Goal: Ask a question

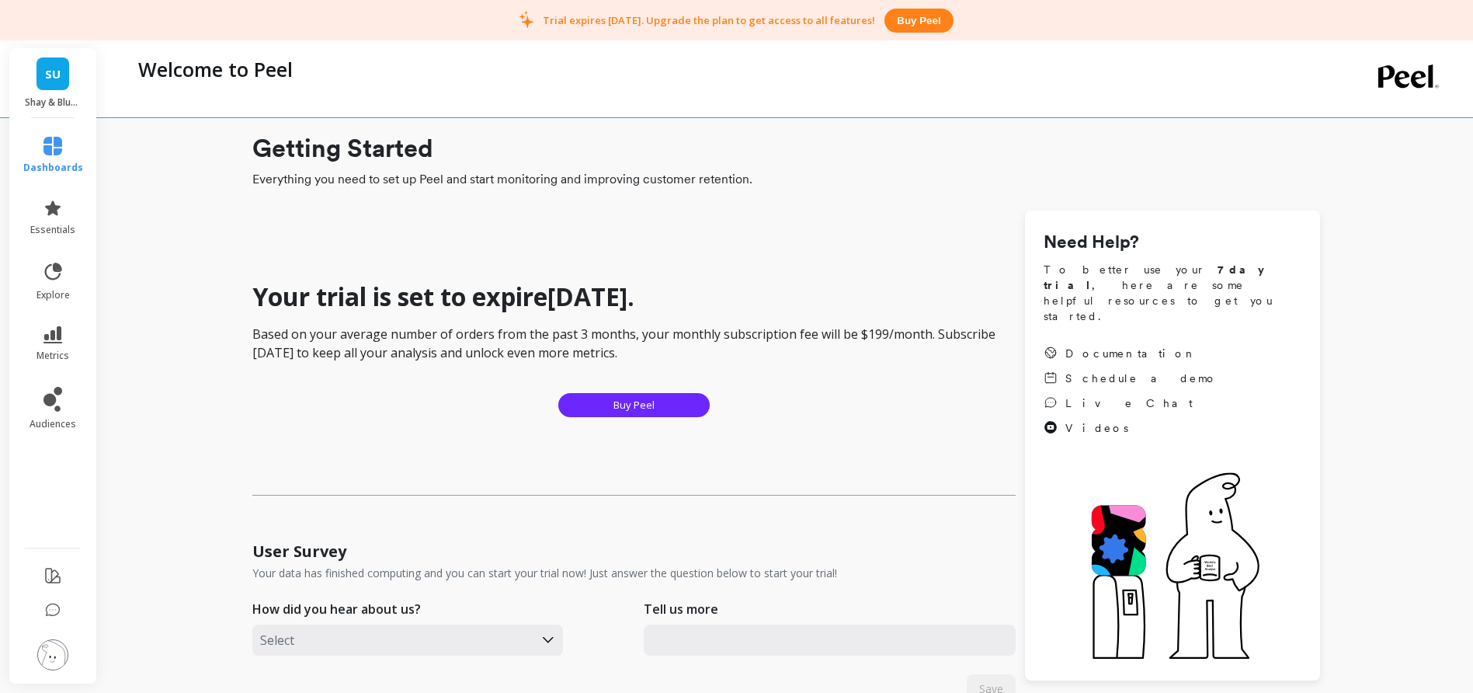
click at [56, 79] on span "SU" at bounding box center [53, 74] width 16 height 18
click at [54, 74] on span "SU" at bounding box center [53, 74] width 16 height 18
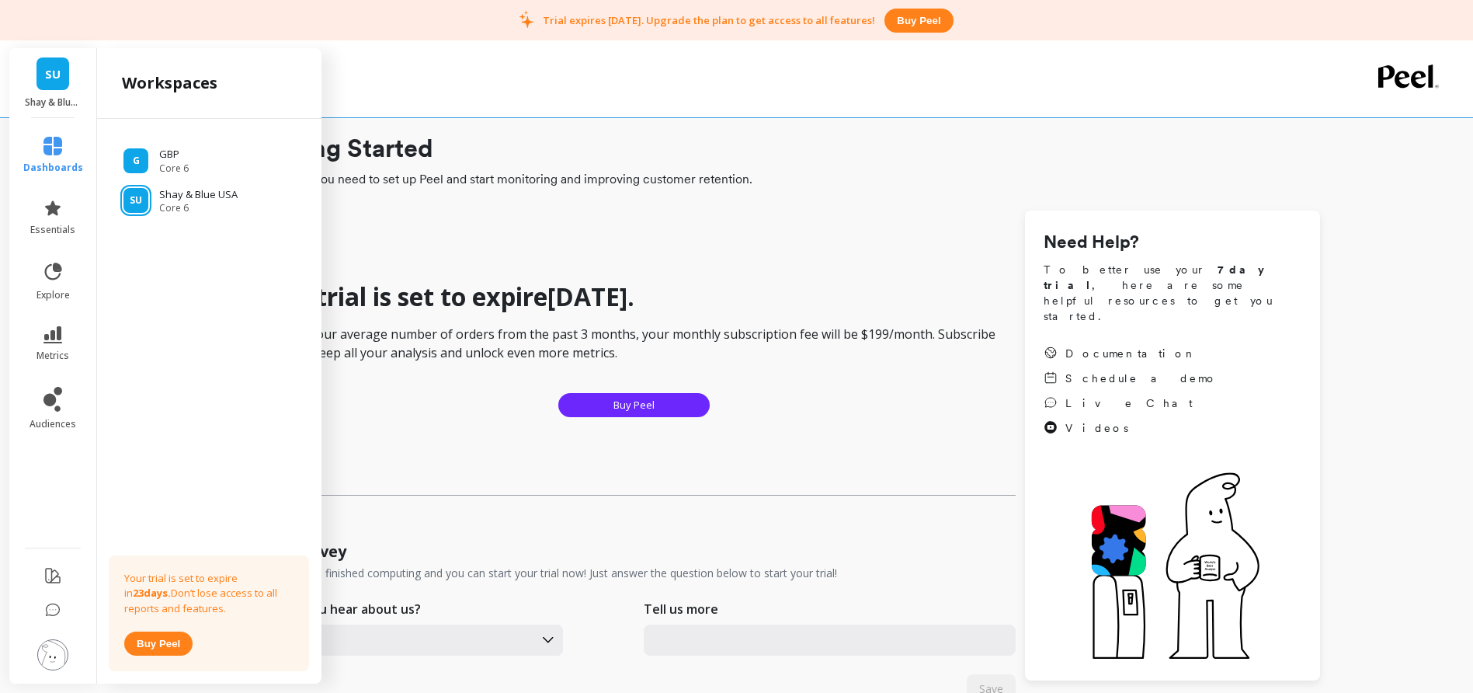
click at [913, 412] on div "Your trial is set to expire in 23 days . Based on your average number of orders…" at bounding box center [633, 380] width 763 height 231
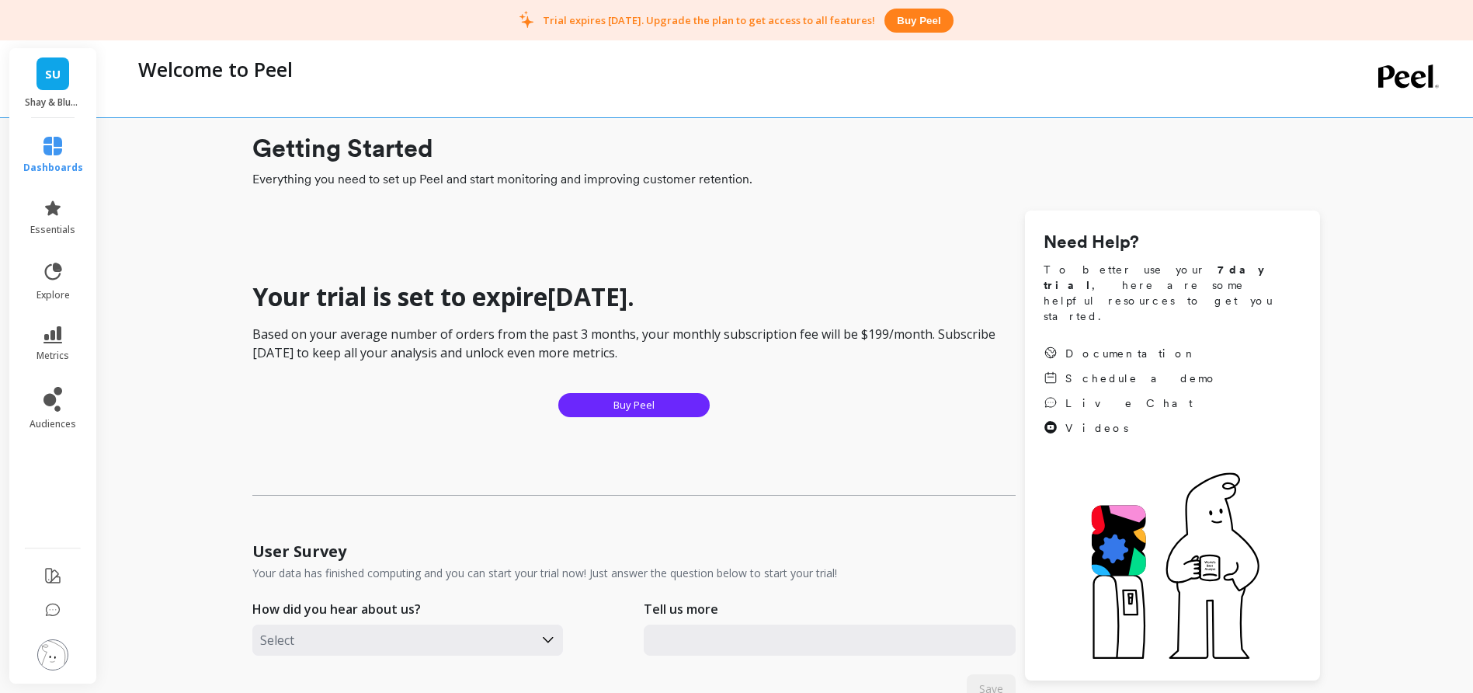
click at [56, 653] on img at bounding box center [52, 654] width 31 height 31
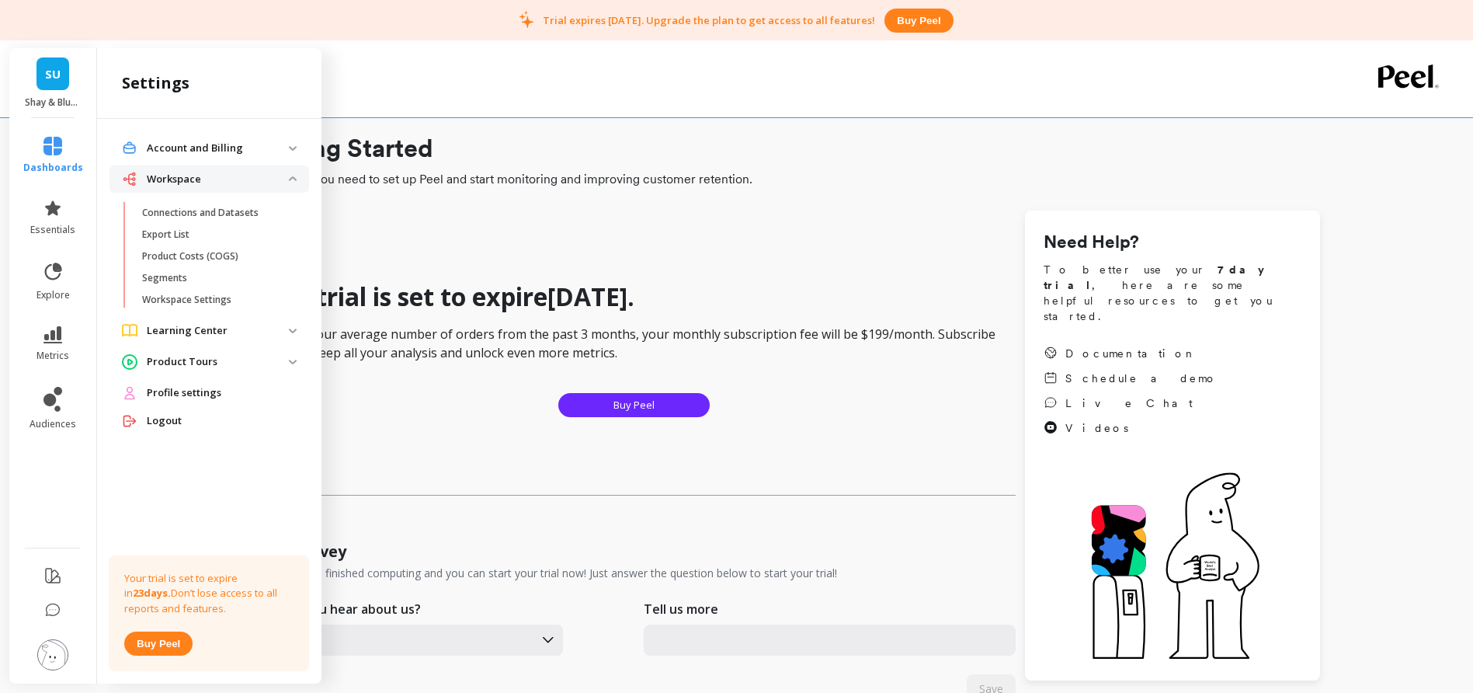
click at [39, 603] on li at bounding box center [53, 611] width 91 height 33
click at [57, 607] on icon at bounding box center [53, 611] width 16 height 16
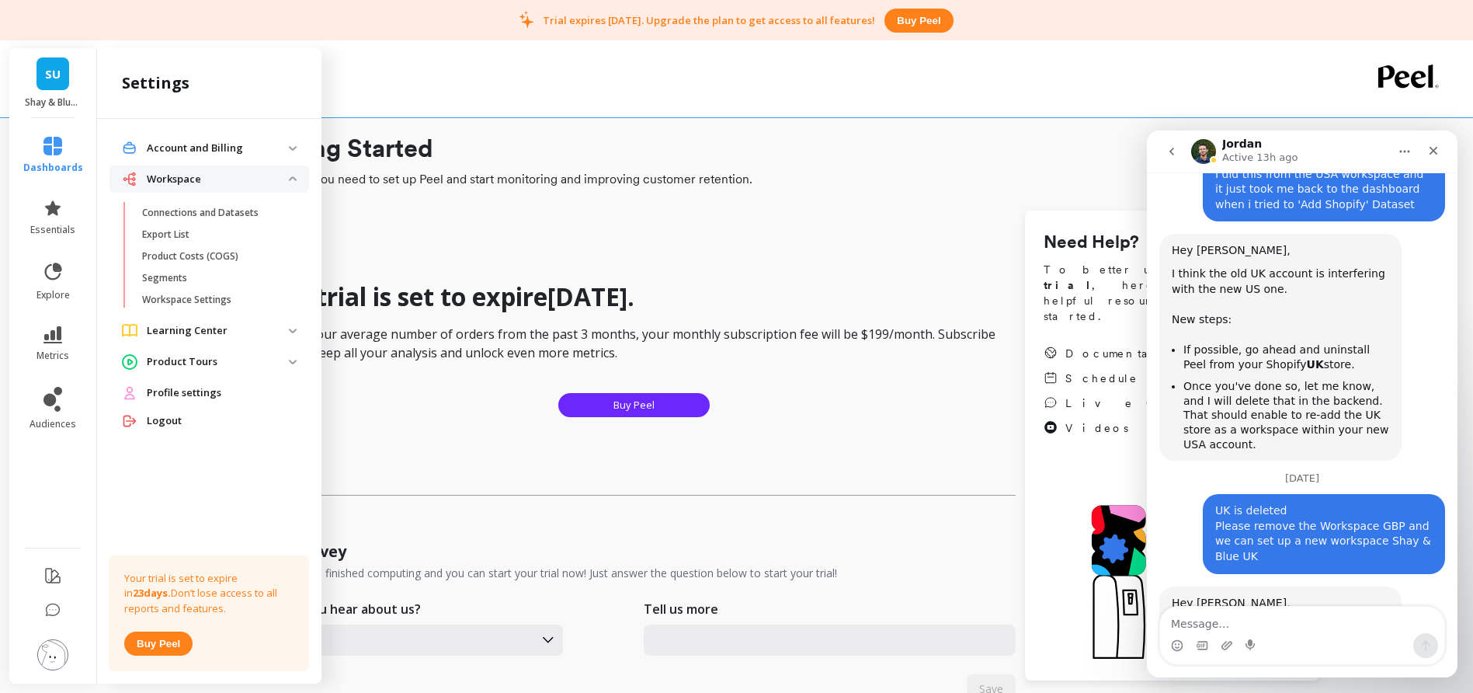
scroll to position [2699, 0]
click at [56, 85] on link "SU" at bounding box center [53, 73] width 33 height 33
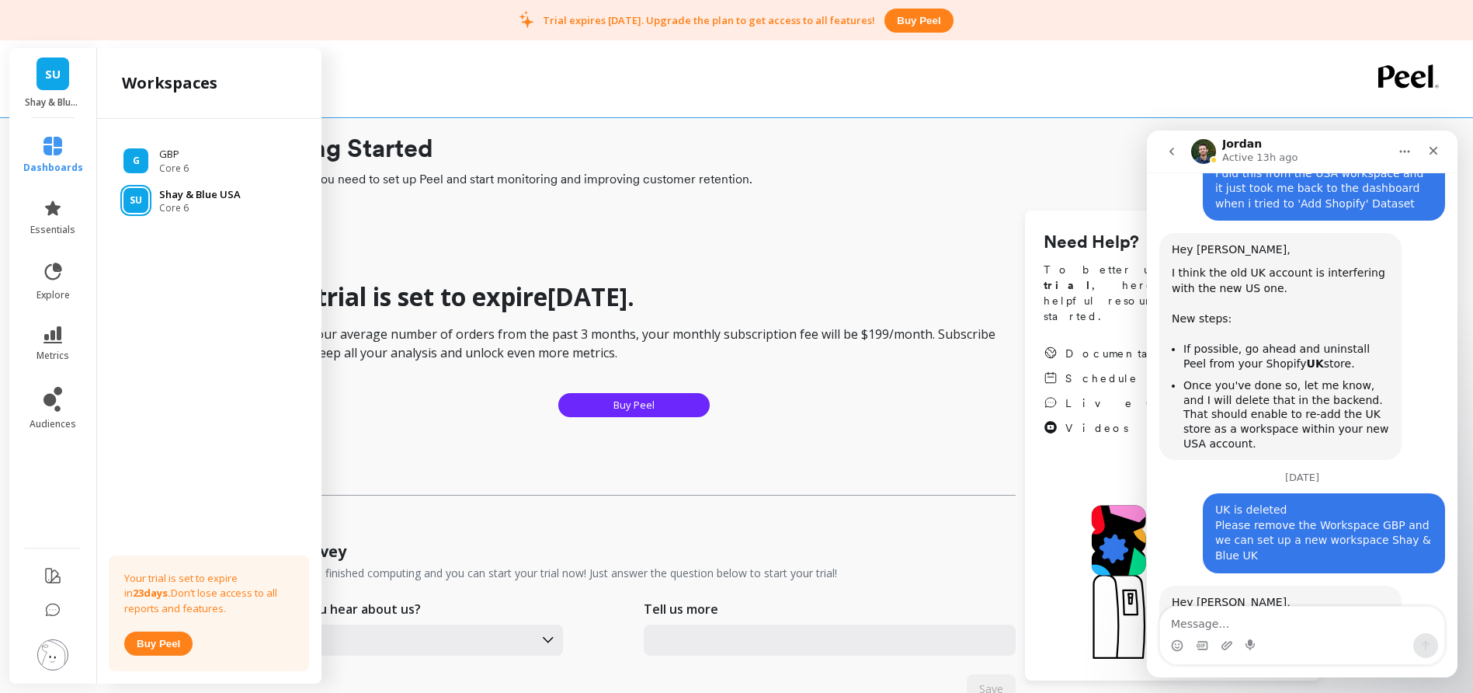
click at [178, 199] on p "Shay & Blue USA" at bounding box center [200, 195] width 82 height 16
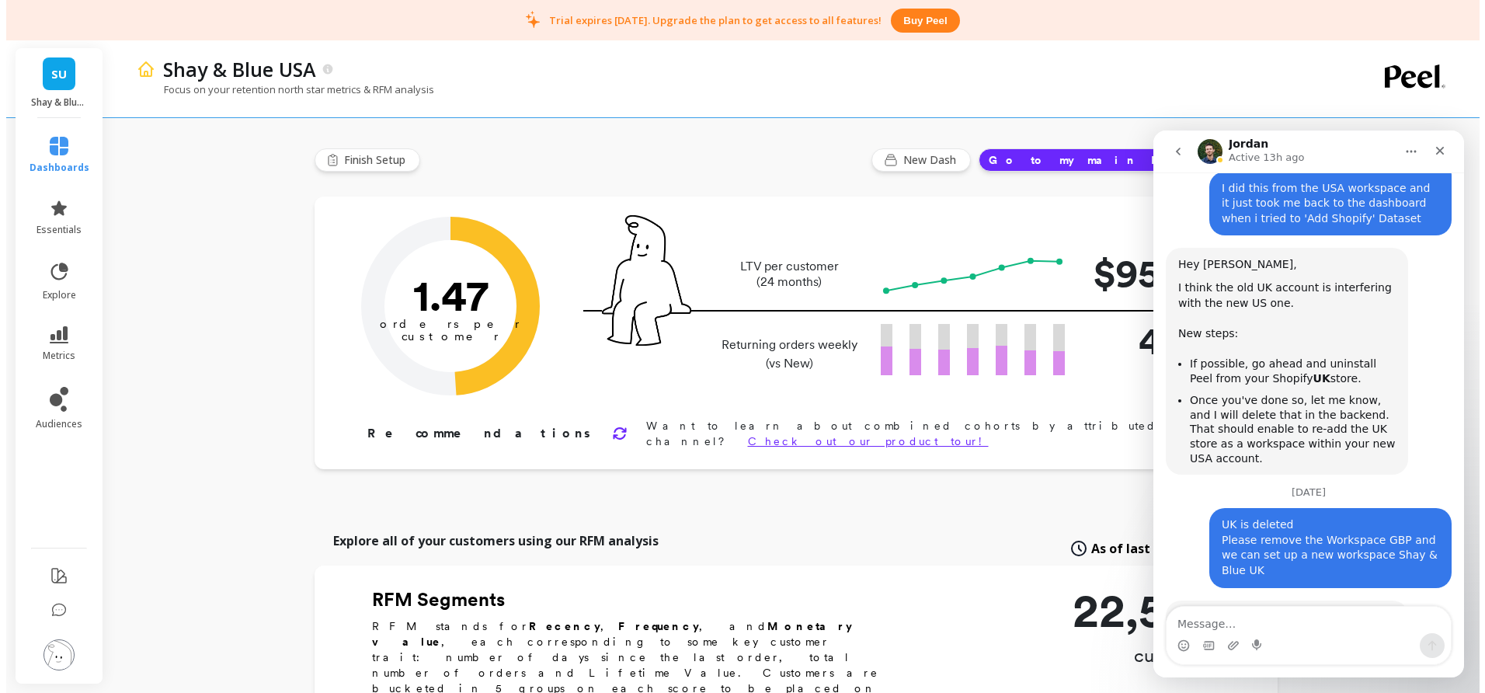
scroll to position [2699, 0]
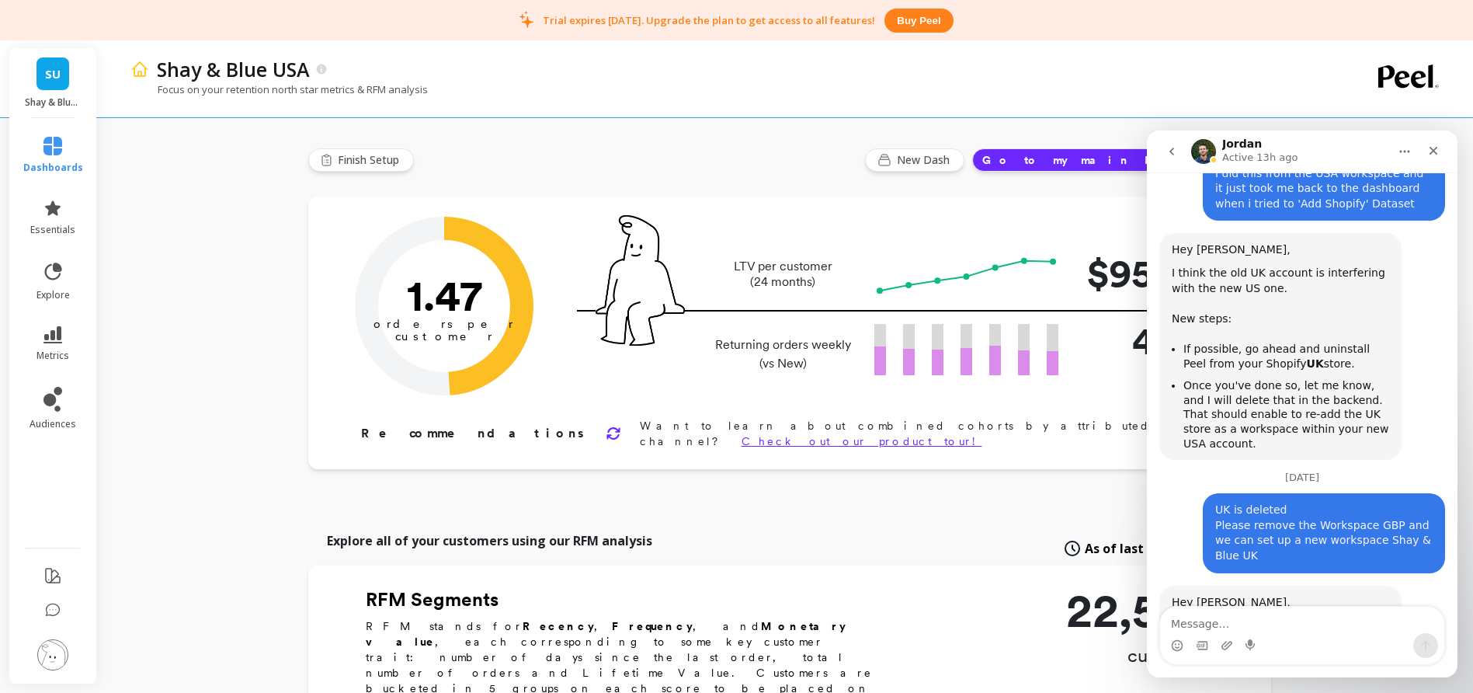
click at [45, 655] on img at bounding box center [52, 654] width 31 height 31
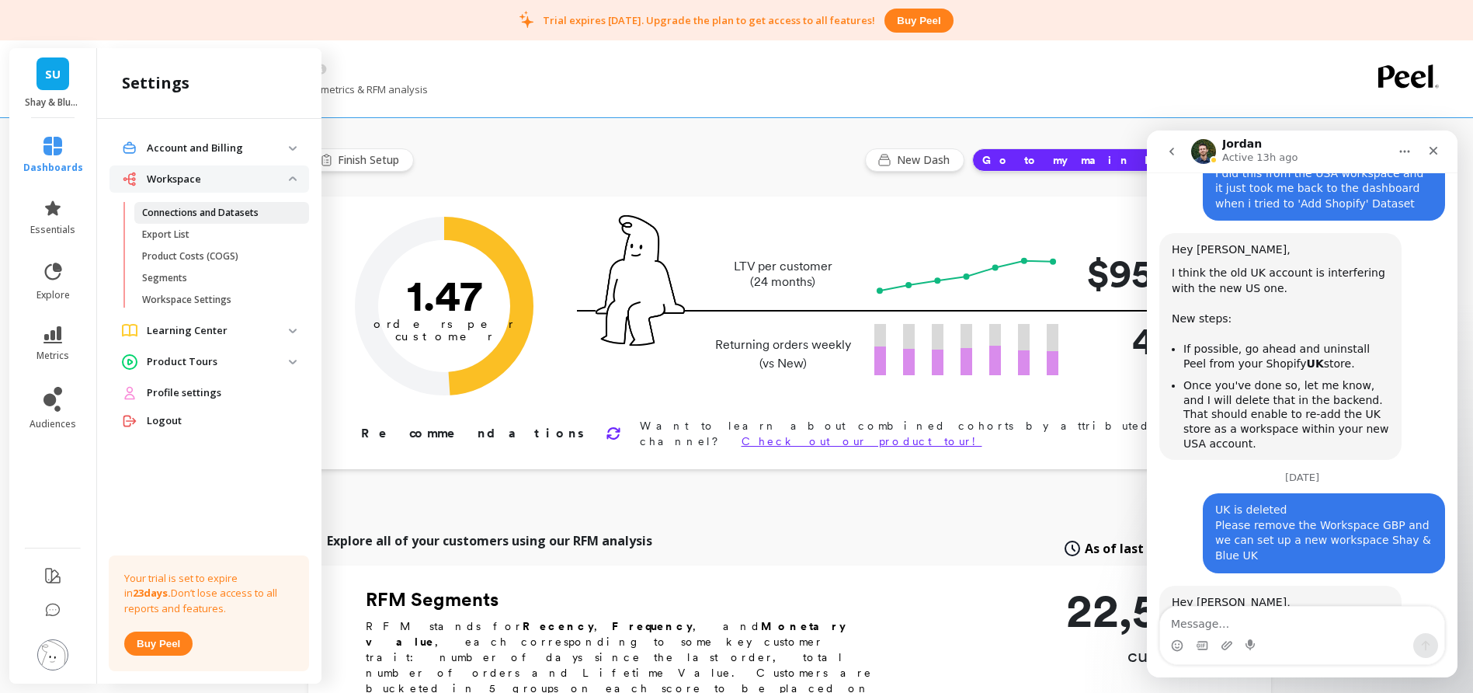
click at [183, 209] on p "Connections and Datasets" at bounding box center [200, 213] width 117 height 12
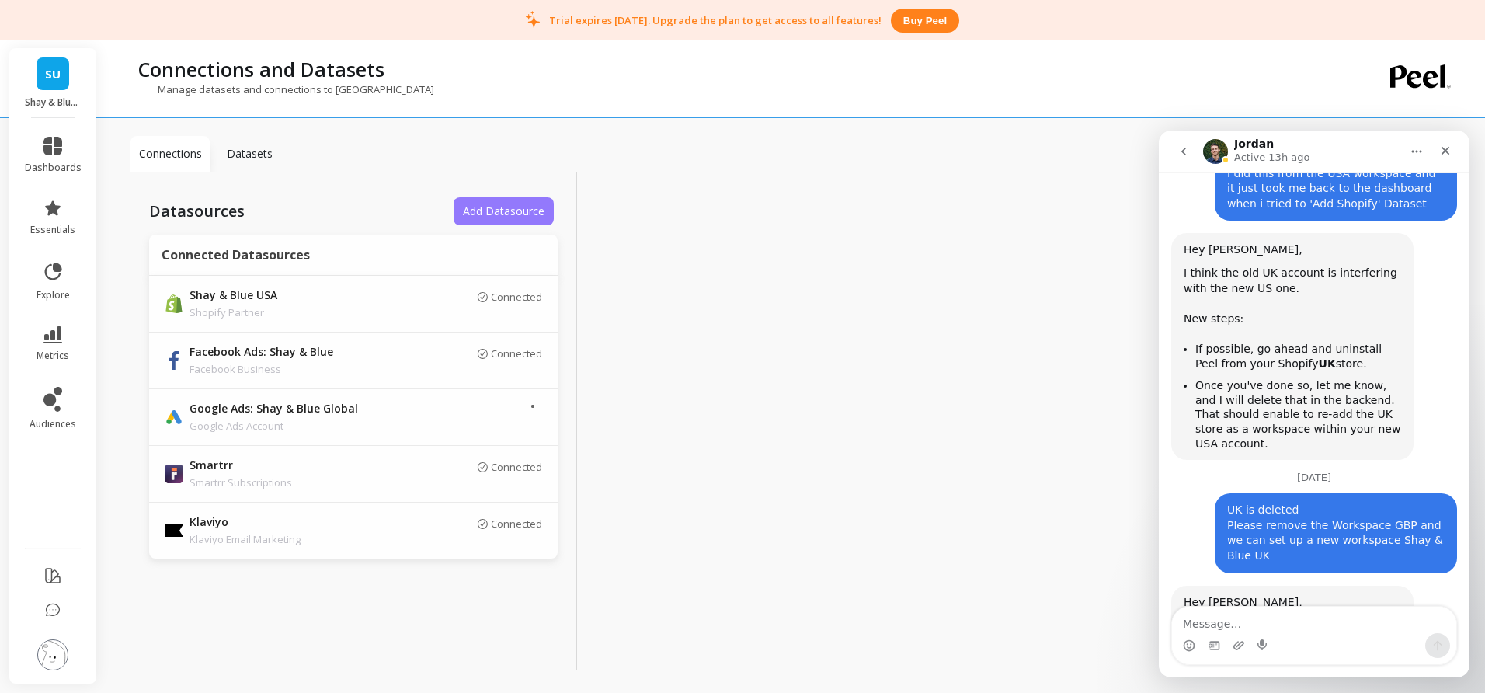
click at [487, 210] on span "Add Datasource" at bounding box center [504, 210] width 82 height 15
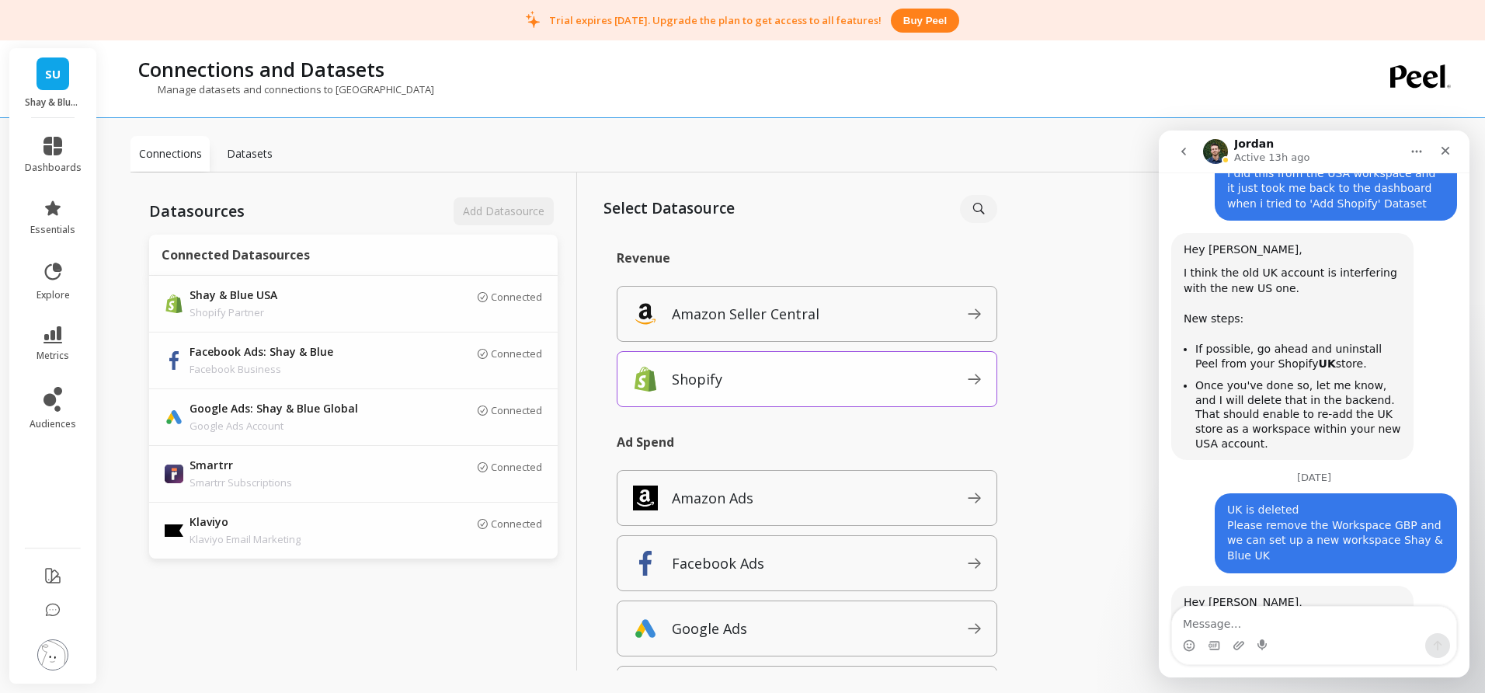
click at [789, 377] on span "Shopify" at bounding box center [820, 379] width 296 height 25
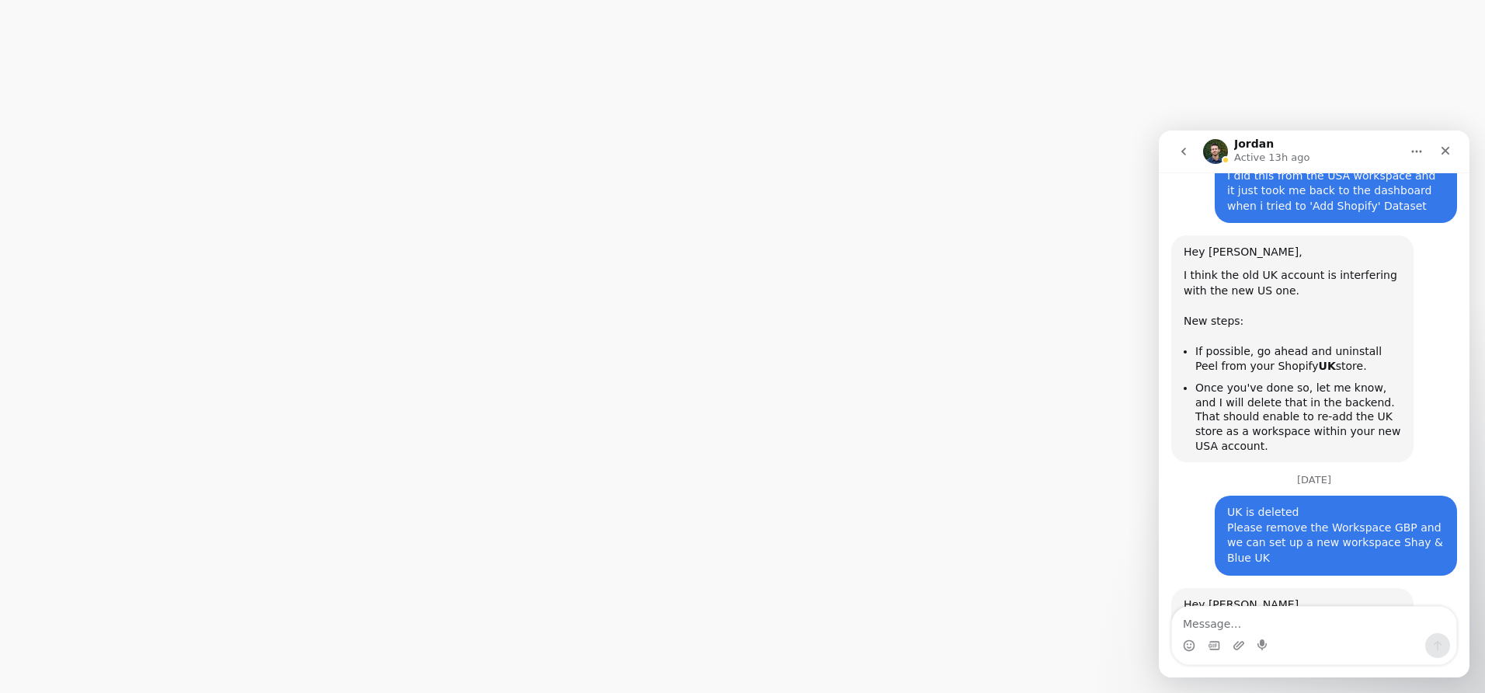
scroll to position [2699, 0]
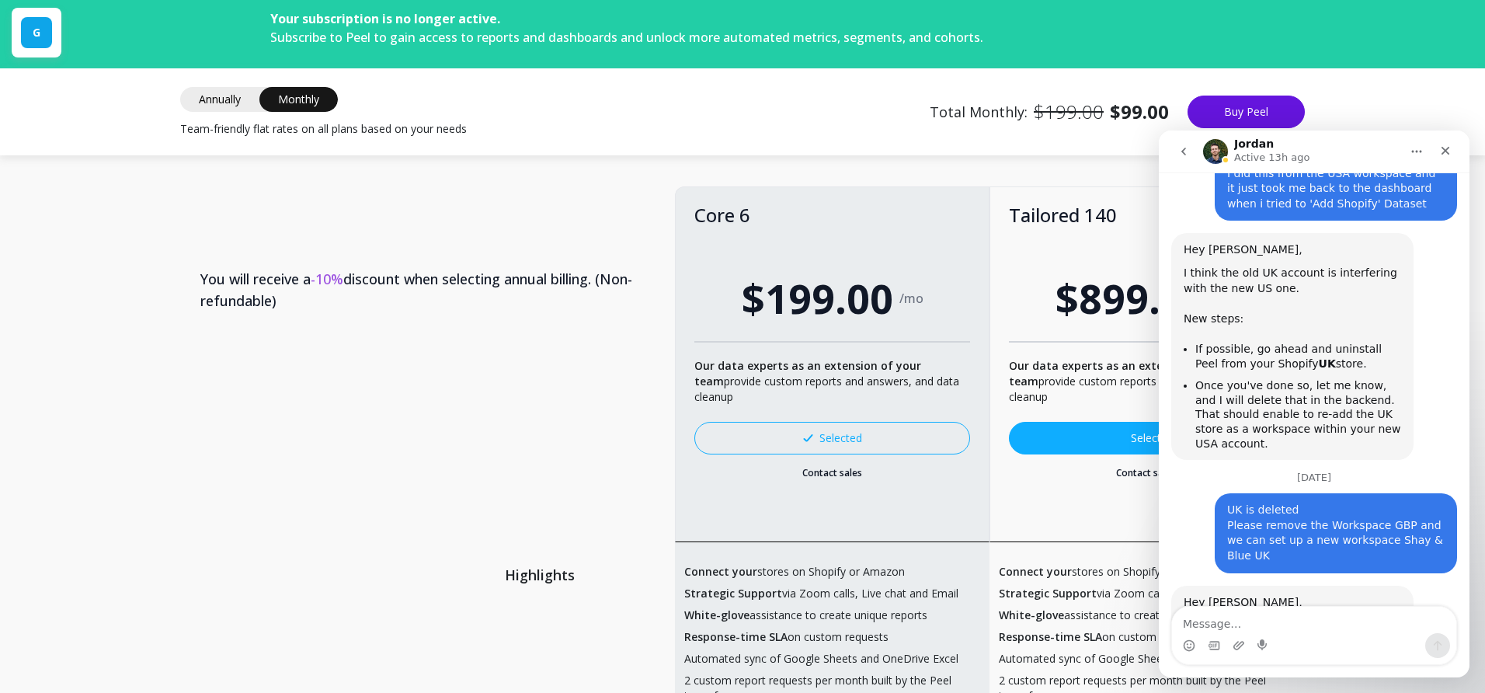
click at [1229, 625] on textarea "Message…" at bounding box center [1314, 620] width 284 height 26
type textarea "No that didnt work"
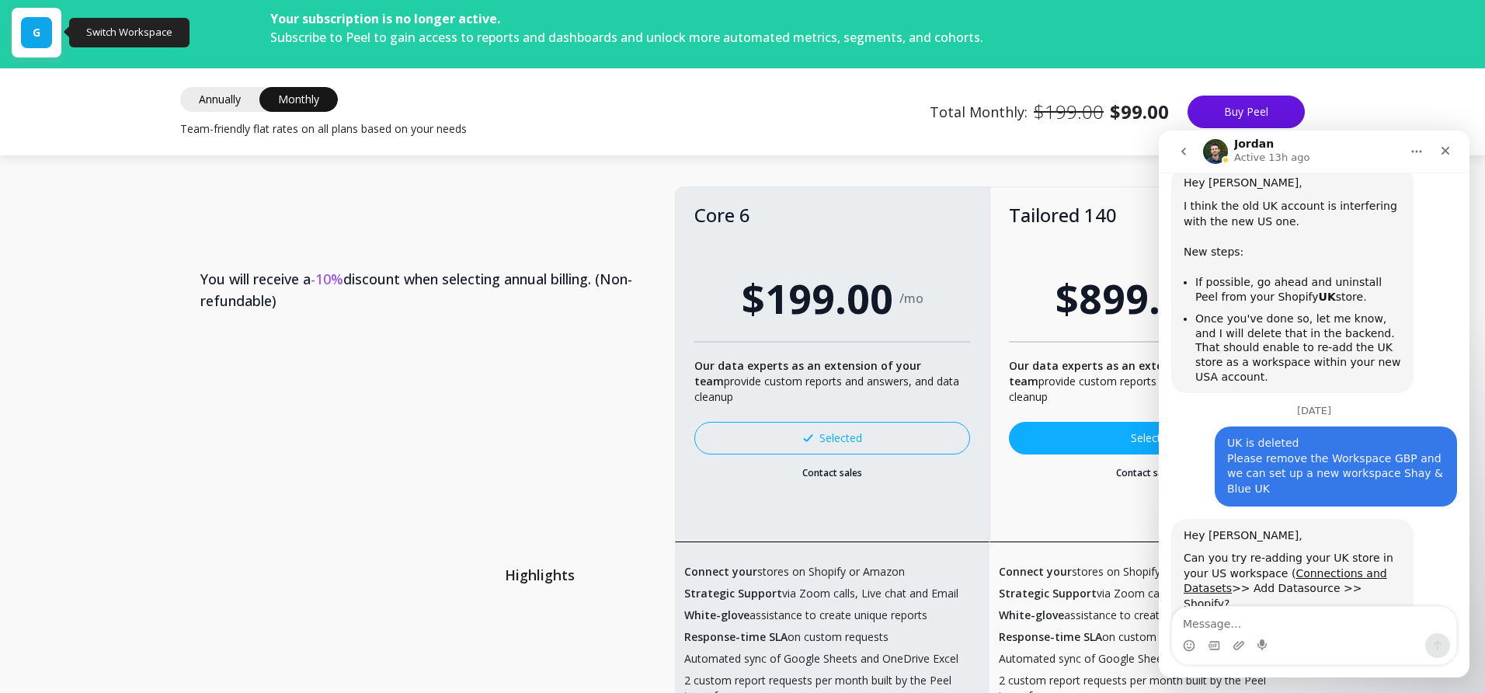
click at [47, 35] on div "G" at bounding box center [36, 32] width 31 height 31
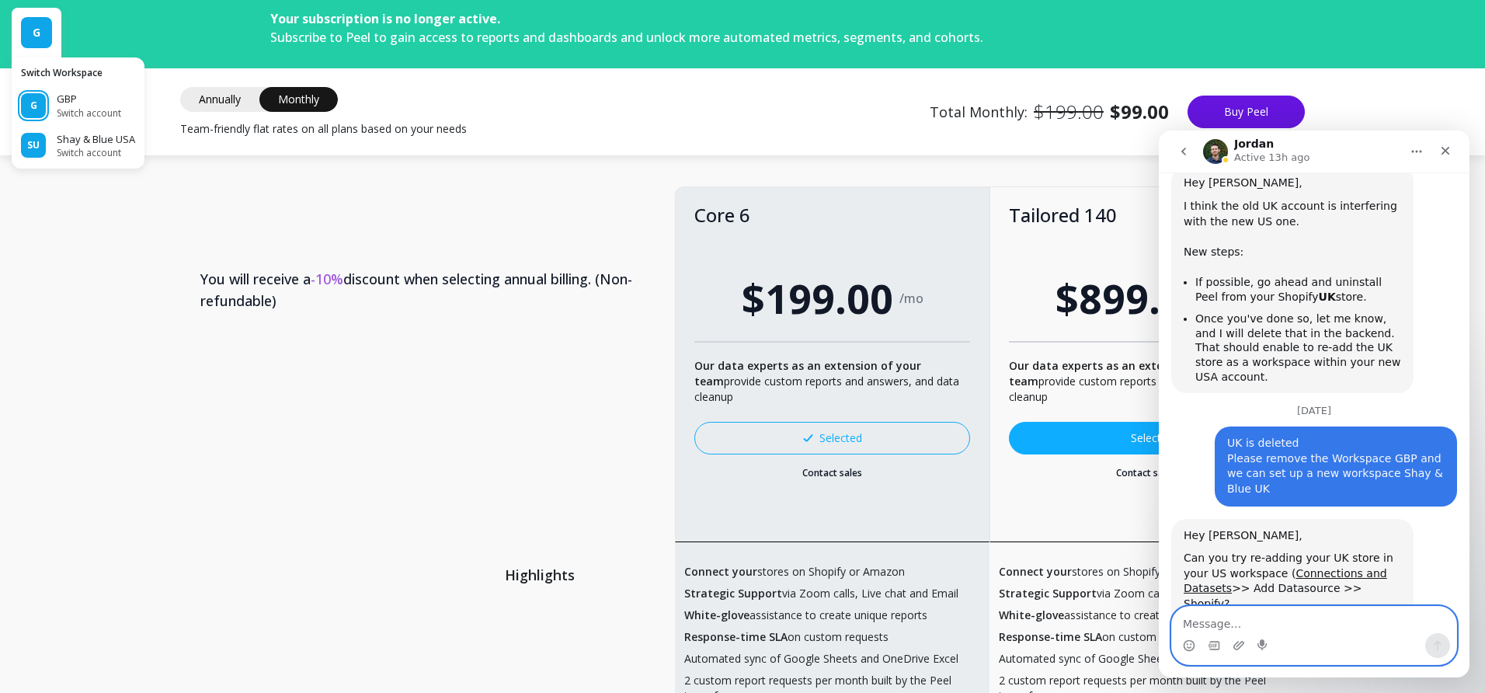
click at [1216, 624] on textarea "Message…" at bounding box center [1314, 620] width 284 height 26
type textarea "The GBP workspace wasnt removed"
